Goal: Find specific page/section: Find specific page/section

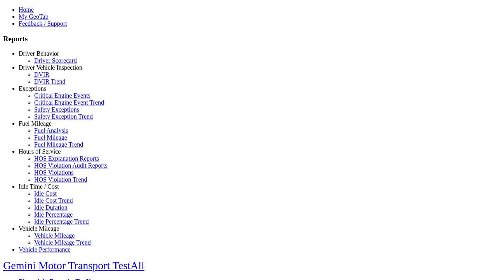
click at [45, 190] on link "Idle Time / Cost" at bounding box center [39, 186] width 40 height 7
click at [51, 197] on link "Idle Cost" at bounding box center [45, 193] width 23 height 7
select select "**"
type input "**********"
